Goal: Task Accomplishment & Management: Use online tool/utility

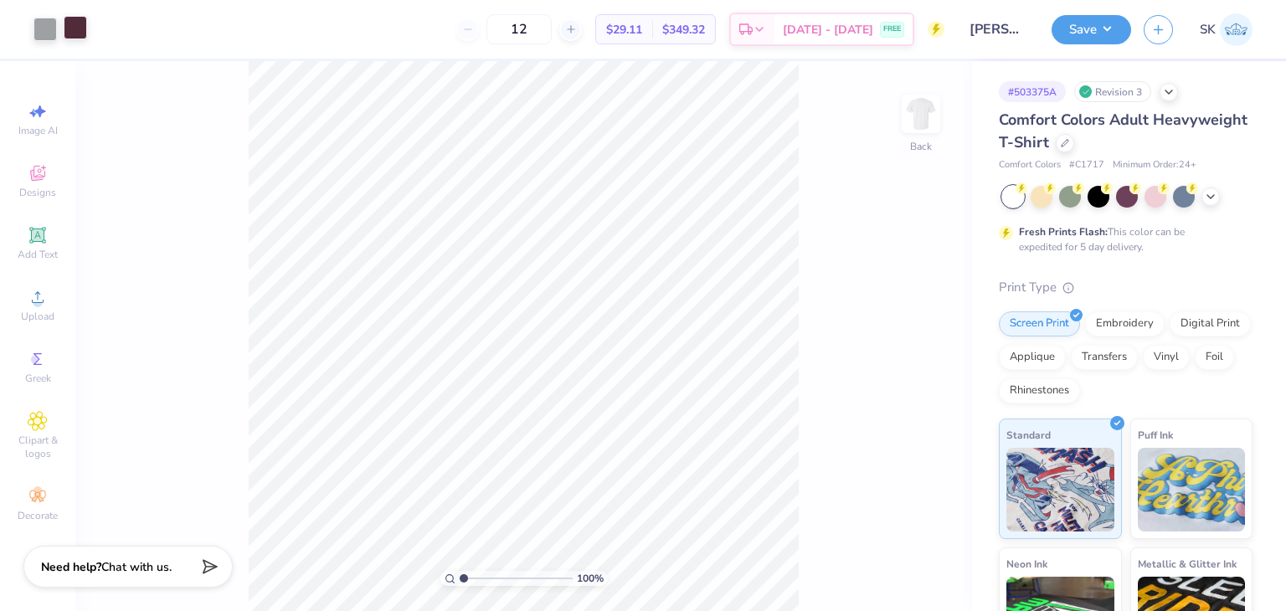
click at [82, 33] on div at bounding box center [75, 27] width 23 height 23
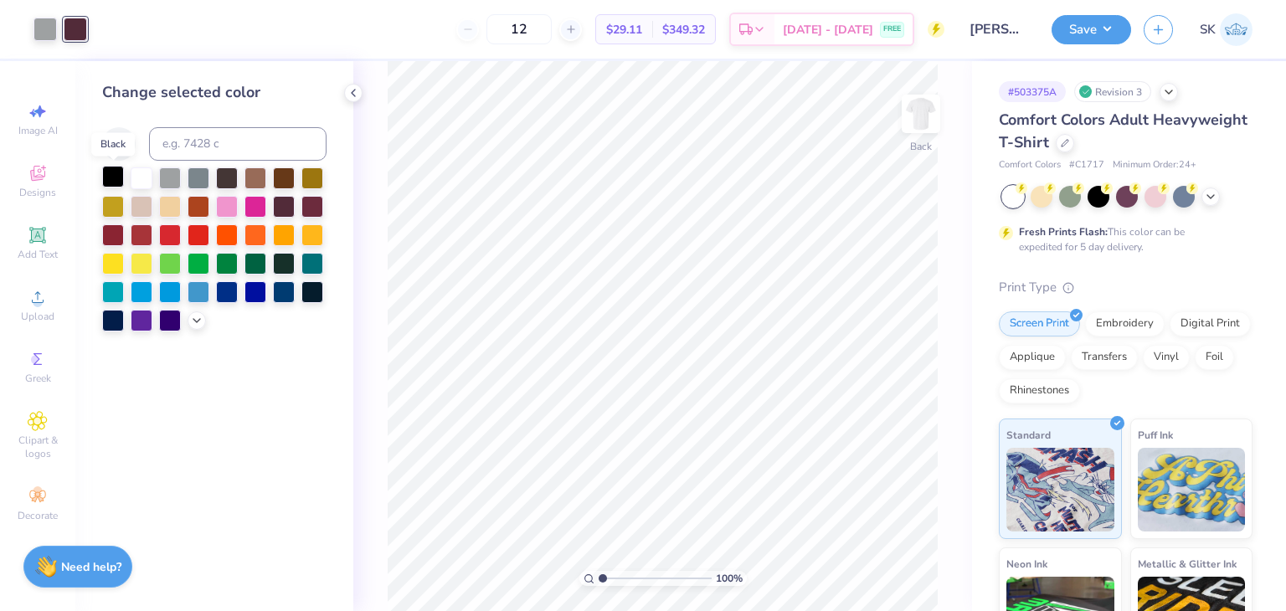
click at [103, 167] on div at bounding box center [113, 177] width 22 height 22
click at [116, 173] on div at bounding box center [113, 177] width 22 height 22
click at [1102, 28] on button "Save" at bounding box center [1091, 27] width 80 height 29
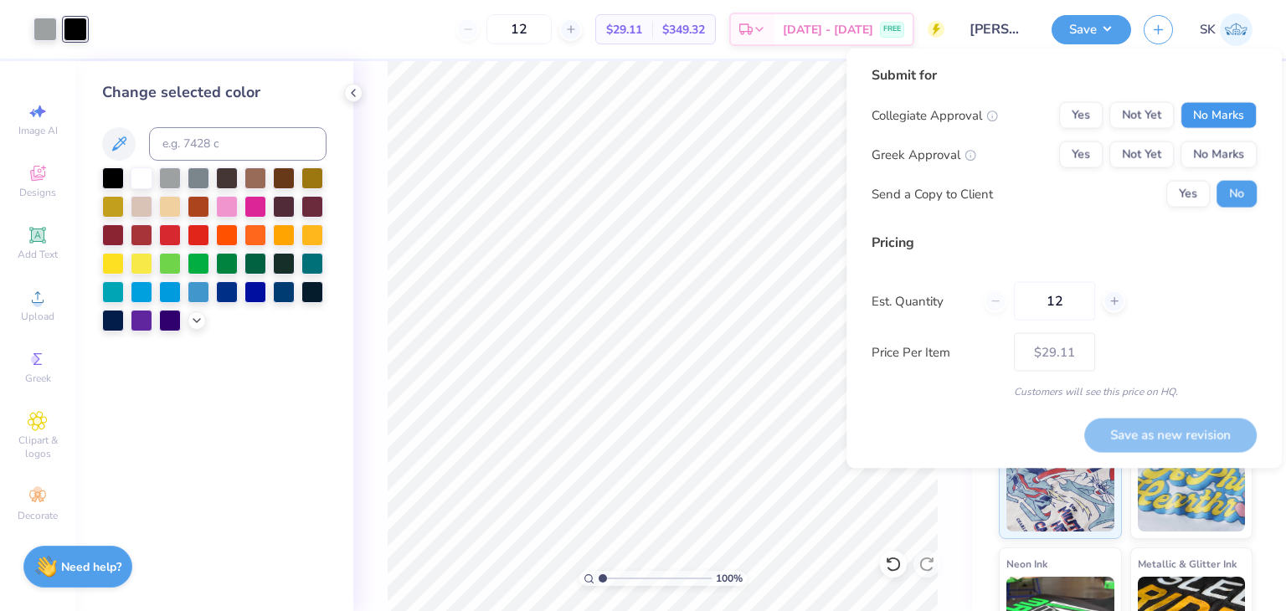
click at [1200, 111] on button "No Marks" at bounding box center [1218, 115] width 76 height 27
click at [1207, 150] on button "No Marks" at bounding box center [1218, 154] width 76 height 27
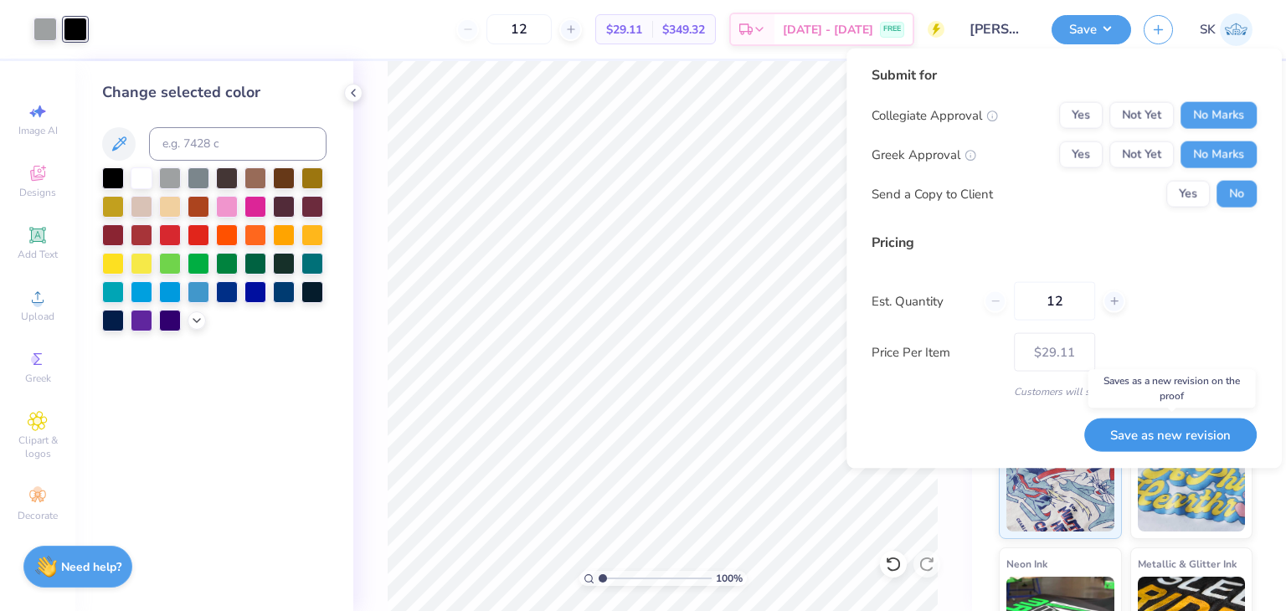
click at [1169, 438] on button "Save as new revision" at bounding box center [1170, 434] width 172 height 33
type input "$29.11"
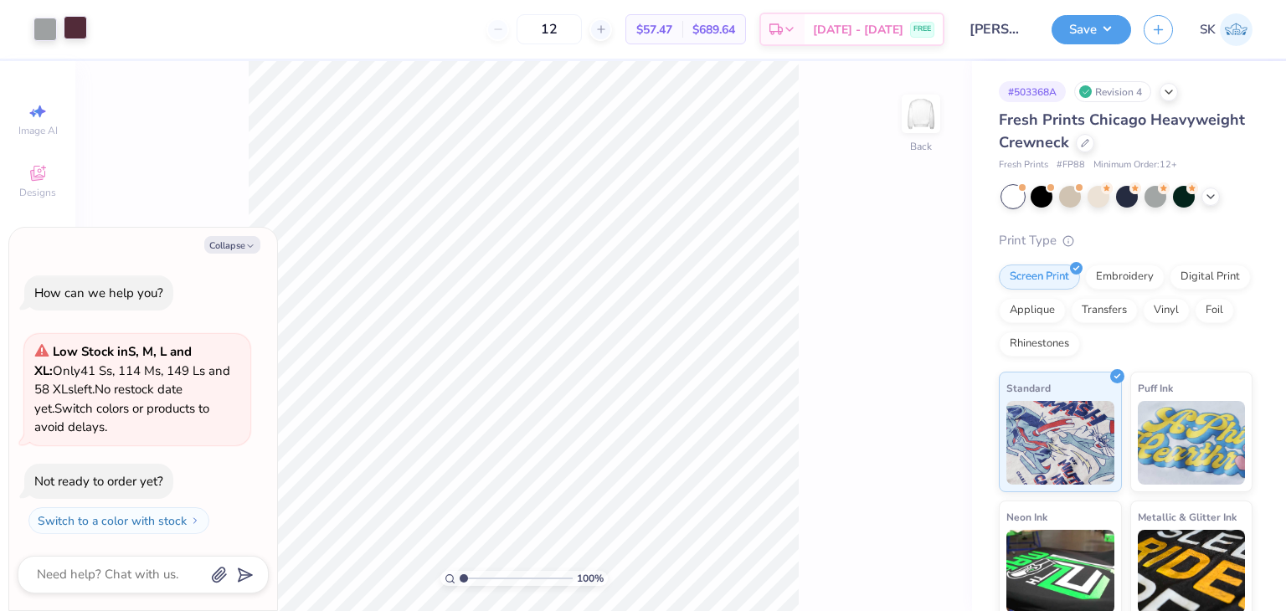
click at [80, 22] on div at bounding box center [75, 27] width 23 height 23
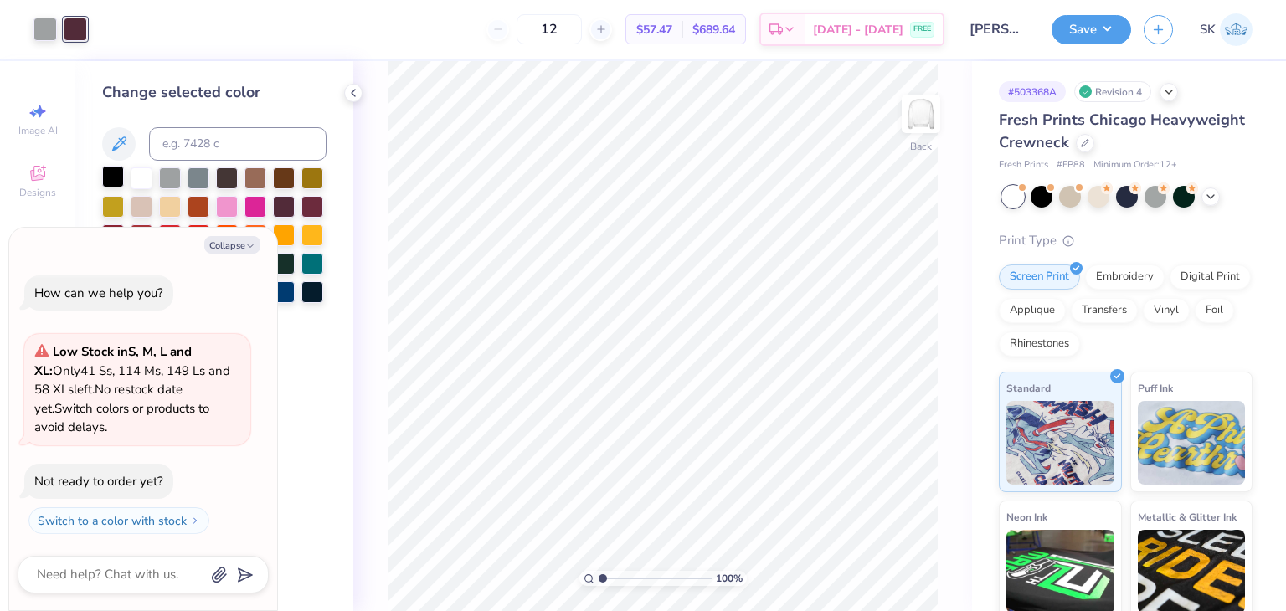
click at [115, 172] on div at bounding box center [113, 177] width 22 height 22
click at [1091, 33] on button "Save" at bounding box center [1091, 27] width 80 height 29
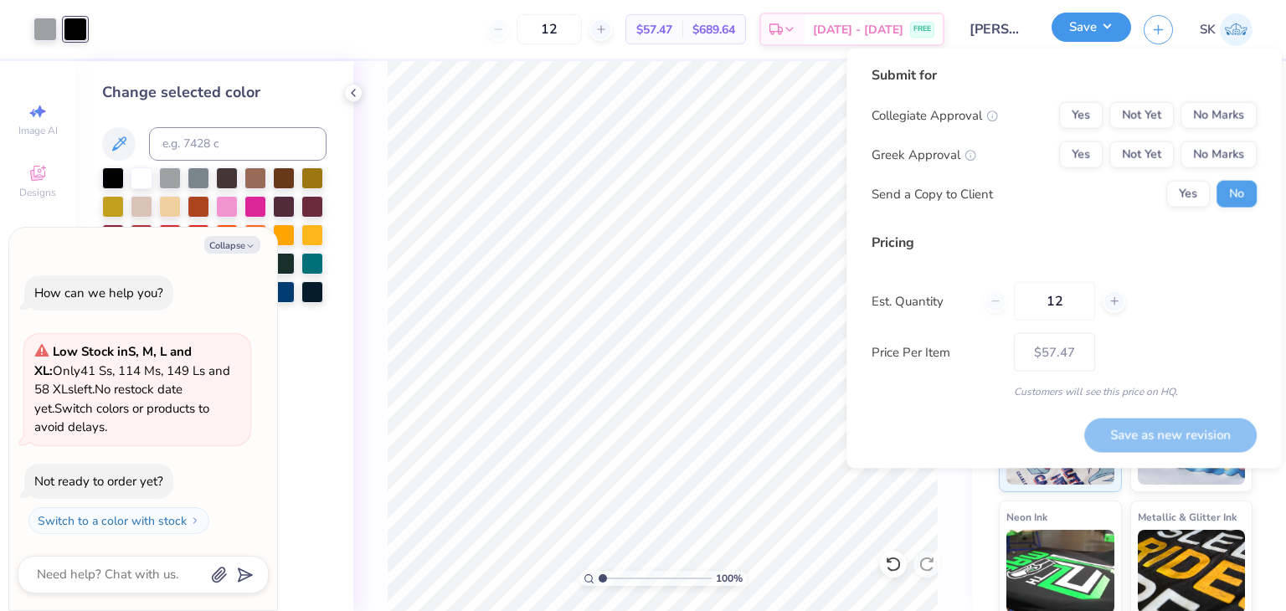
type textarea "x"
click at [1223, 109] on button "No Marks" at bounding box center [1218, 115] width 76 height 27
click at [1223, 150] on button "No Marks" at bounding box center [1218, 154] width 76 height 27
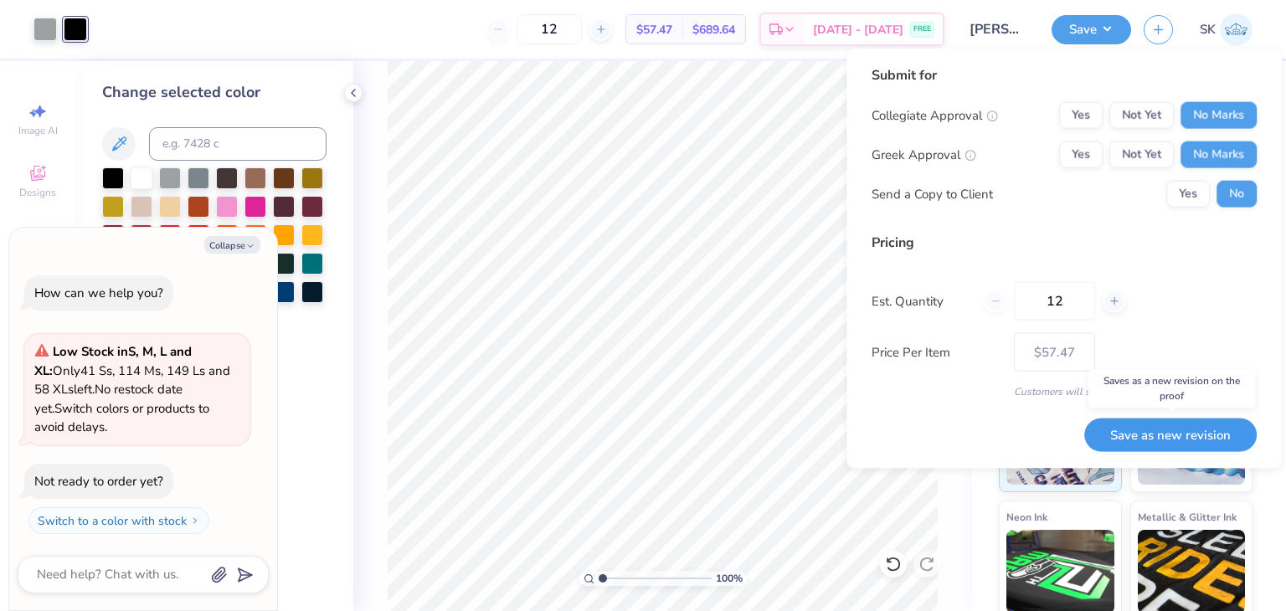
click at [1157, 429] on button "Save as new revision" at bounding box center [1170, 434] width 172 height 33
type input "$57.47"
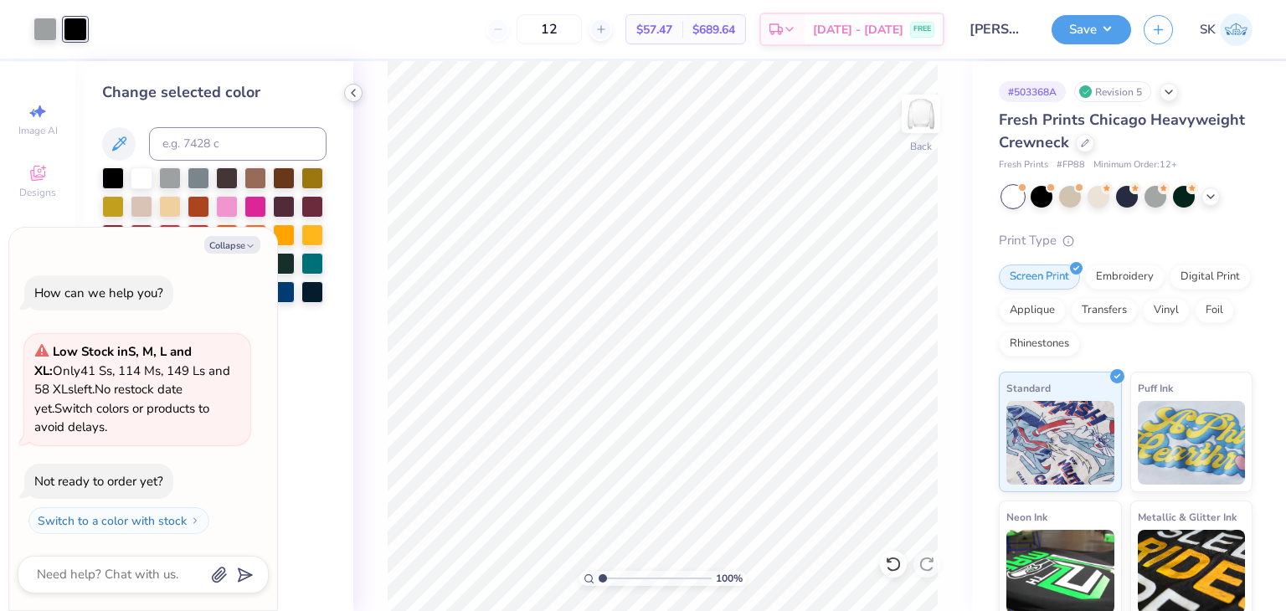
click at [355, 91] on icon at bounding box center [353, 92] width 13 height 13
type textarea "x"
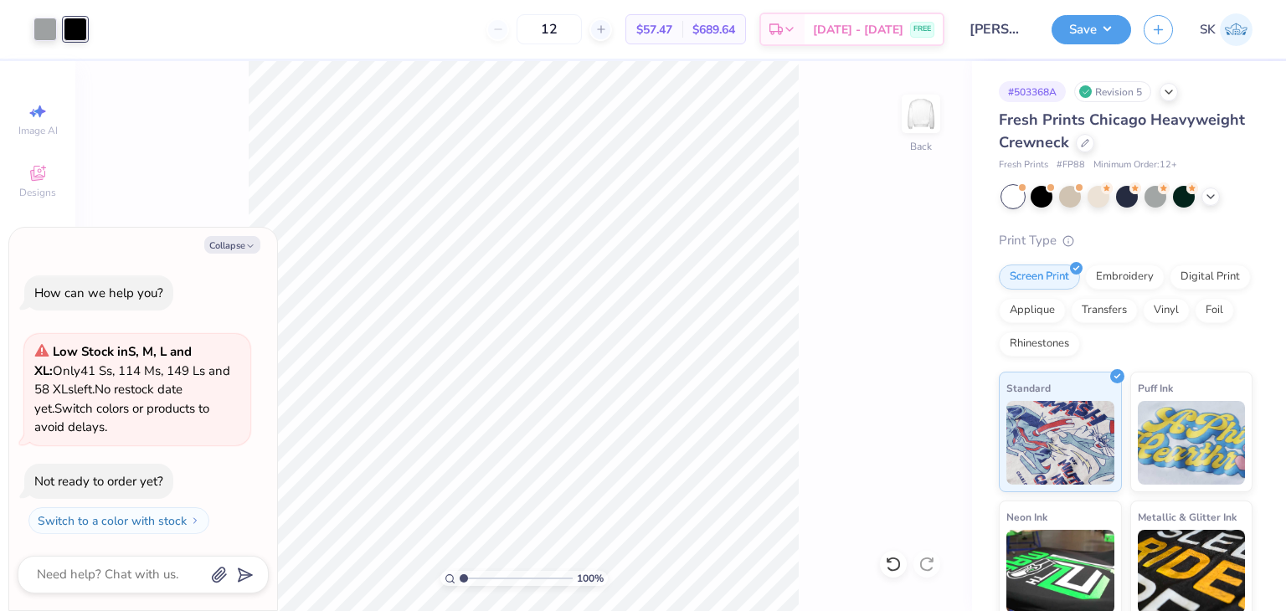
type input "1.02796227350699"
type textarea "x"
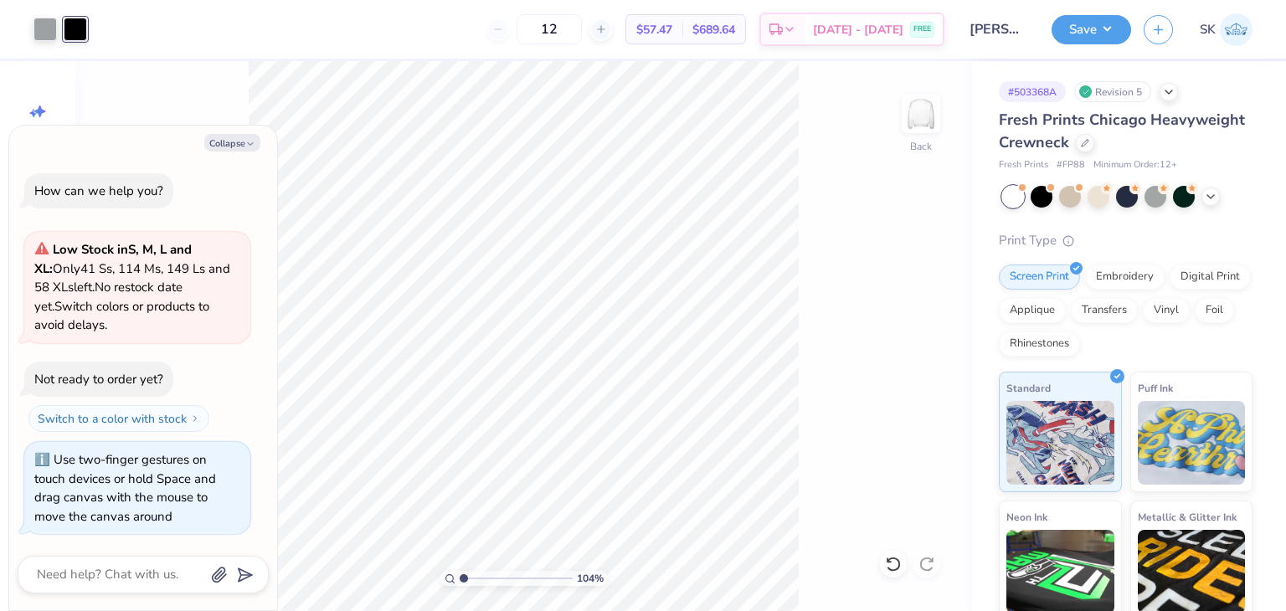
type input "1"
